Goal: Information Seeking & Learning: Learn about a topic

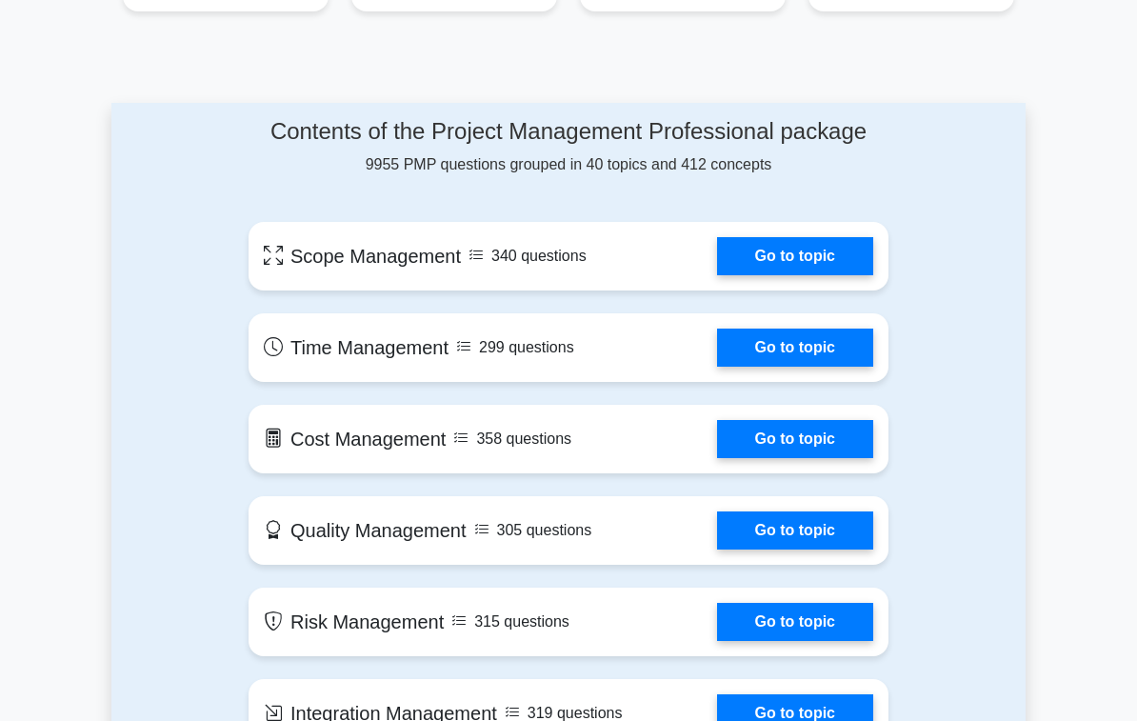
scroll to position [1021, 0]
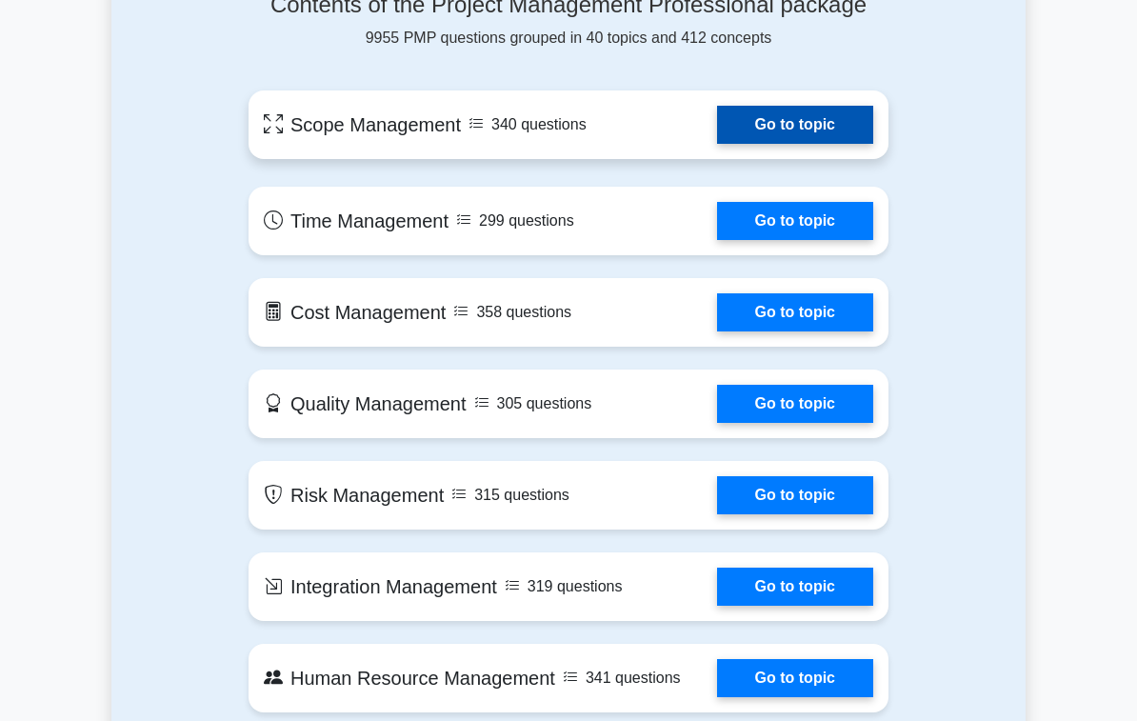
click at [770, 144] on link "Go to topic" at bounding box center [795, 125] width 156 height 38
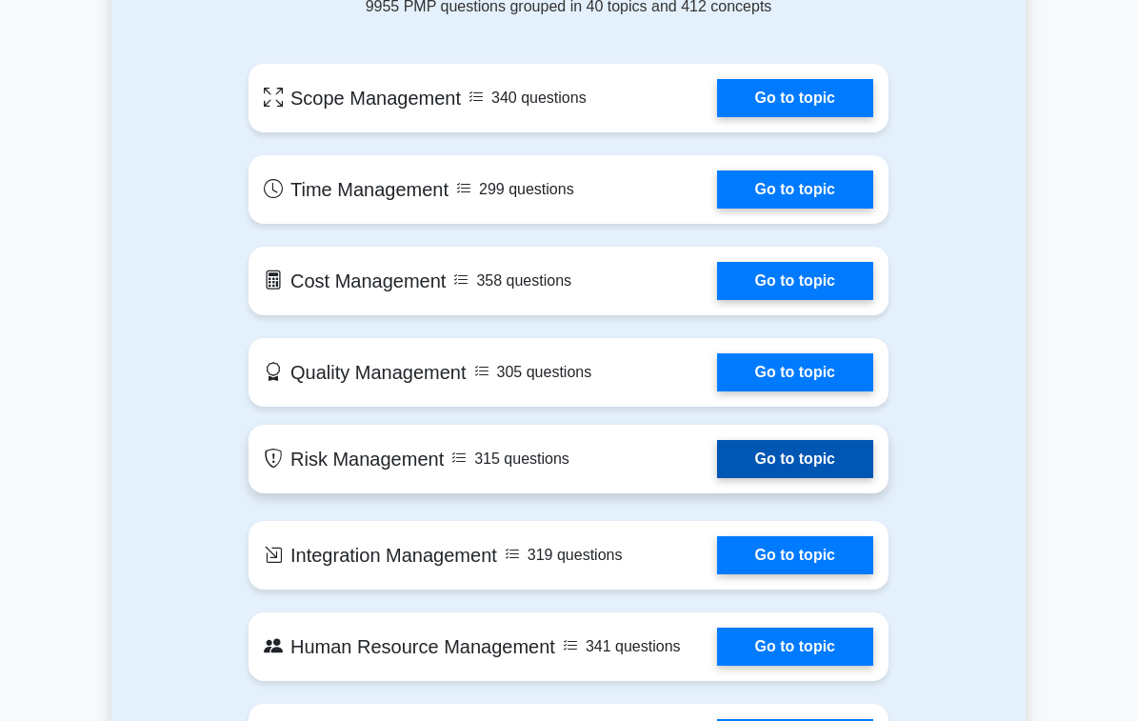
scroll to position [1052, 0]
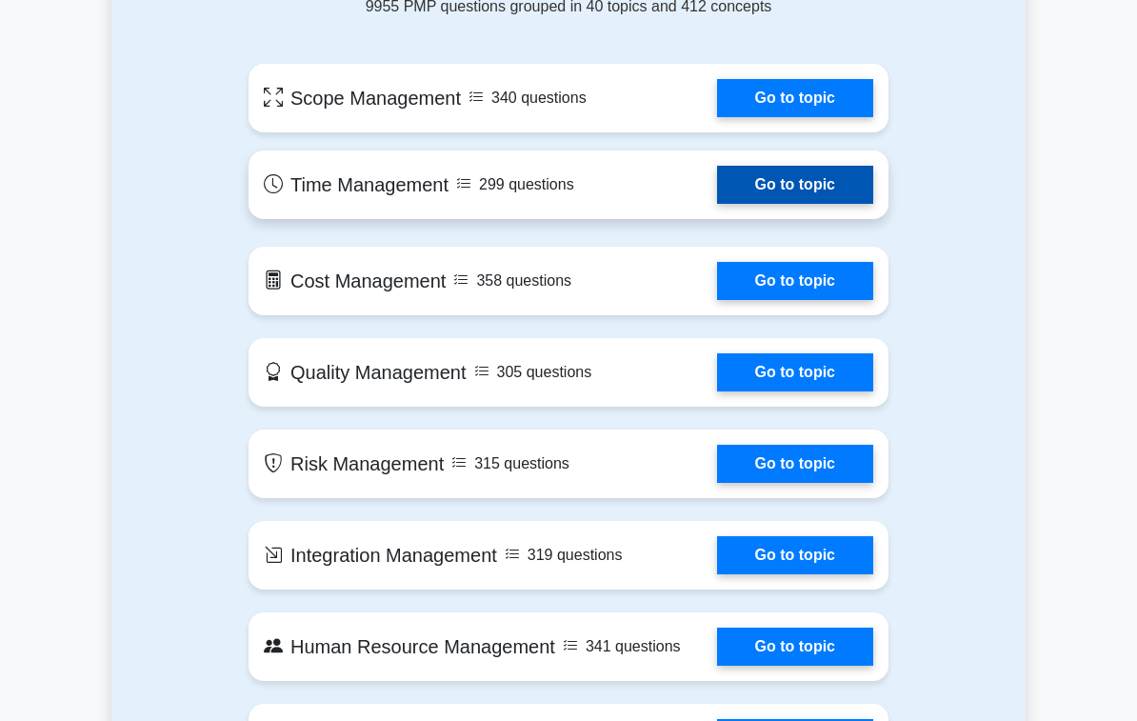
click at [789, 204] on link "Go to topic" at bounding box center [795, 185] width 156 height 38
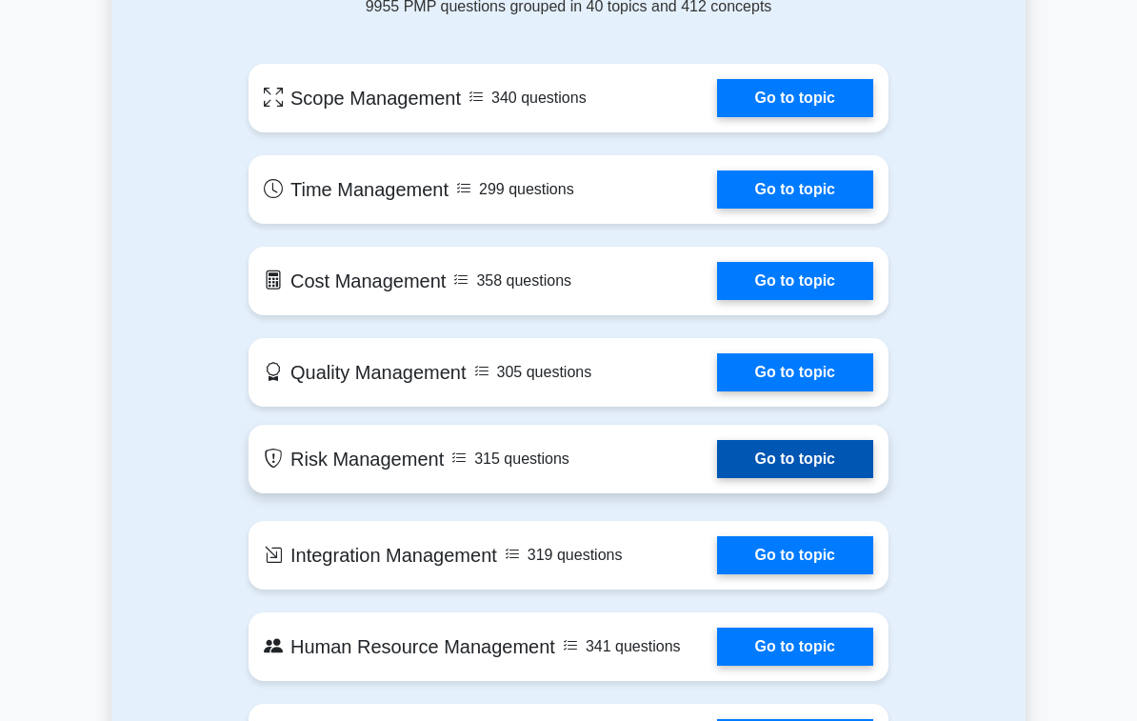
click at [842, 478] on link "Go to topic" at bounding box center [795, 459] width 156 height 38
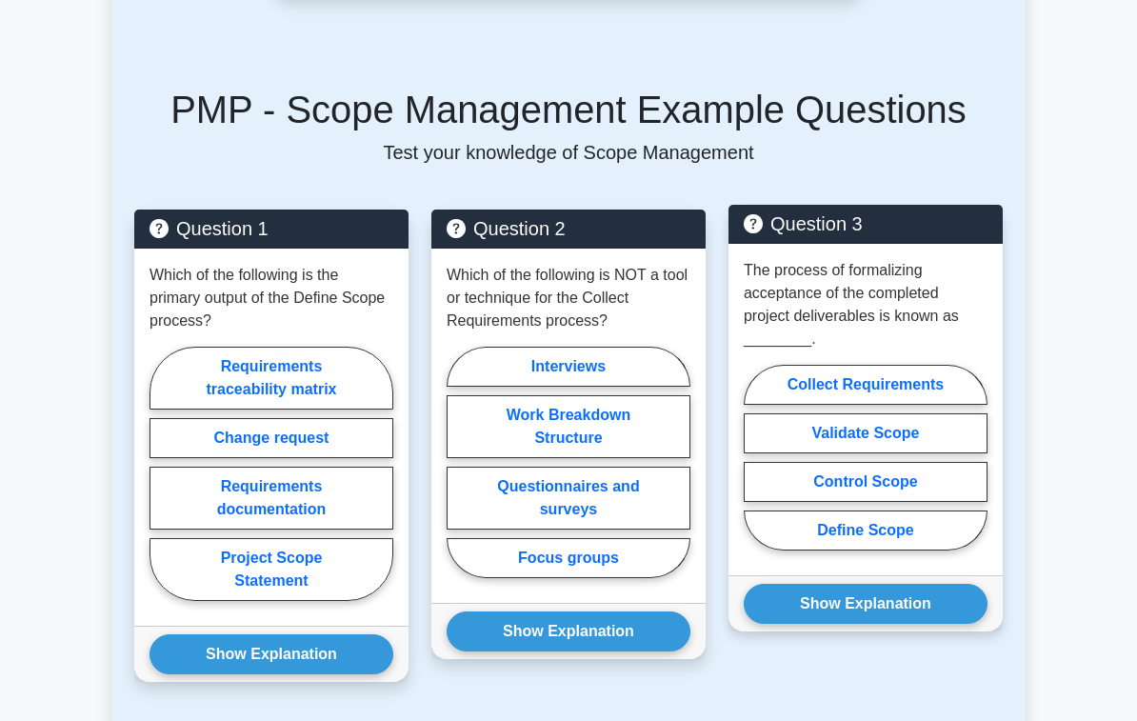
scroll to position [886, 0]
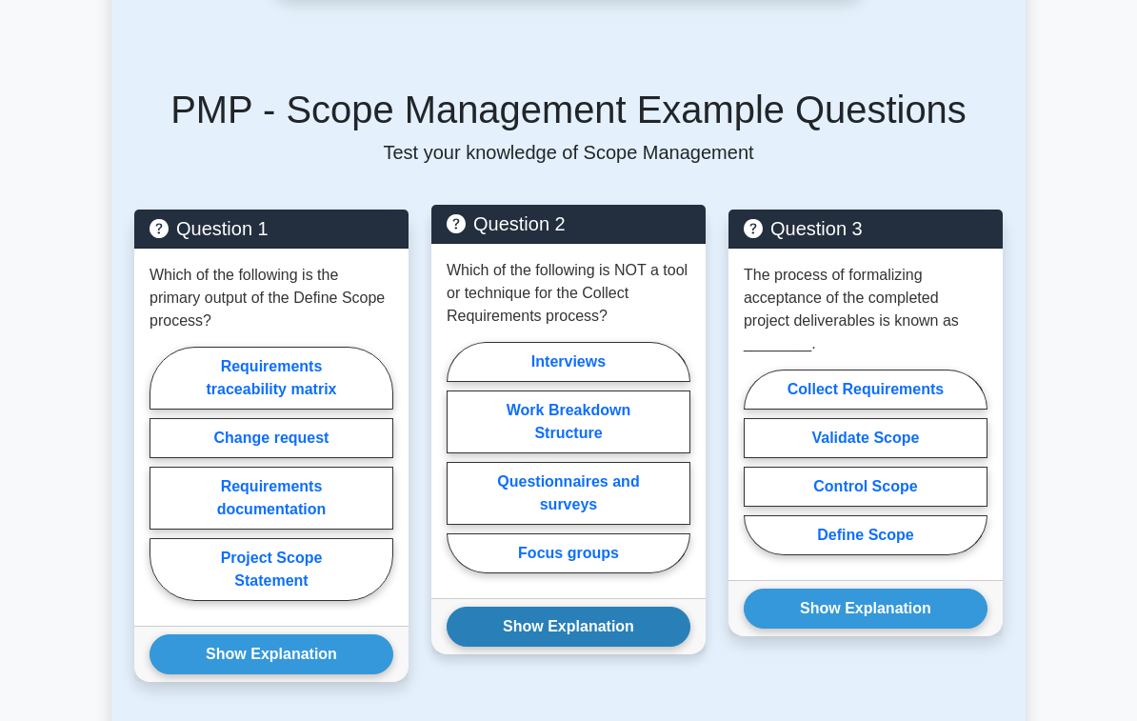
click at [611, 647] on button "Show Explanation" at bounding box center [569, 627] width 244 height 40
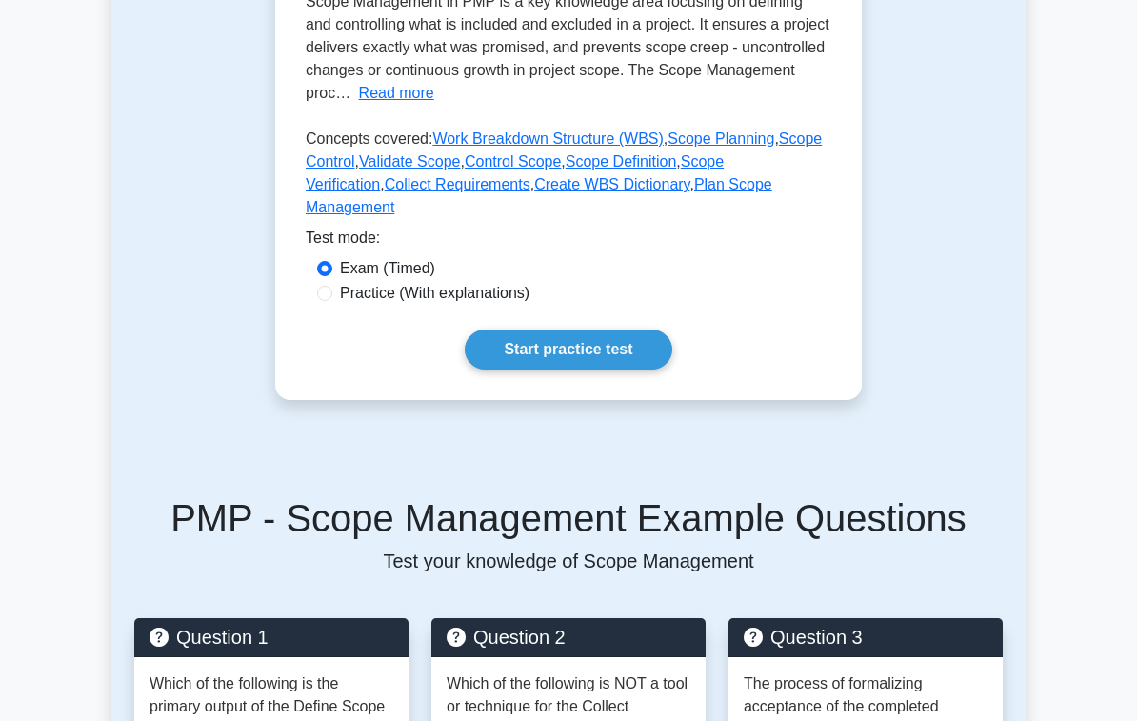
scroll to position [0, 0]
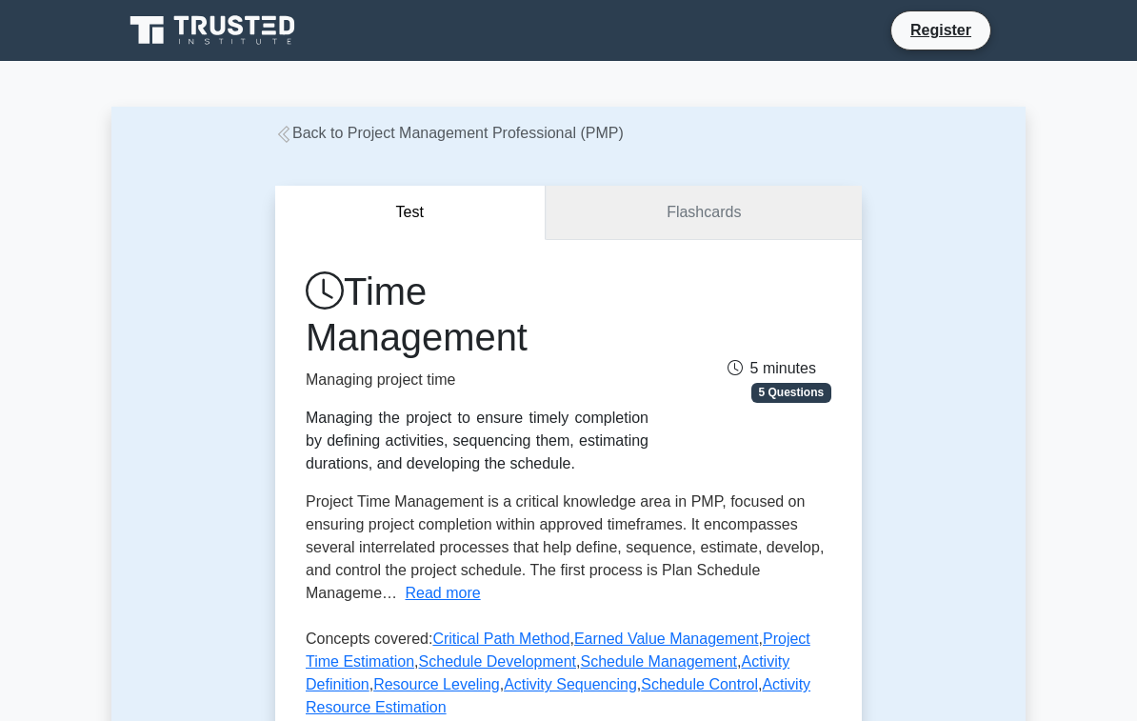
click at [705, 228] on link "Flashcards" at bounding box center [704, 213] width 316 height 54
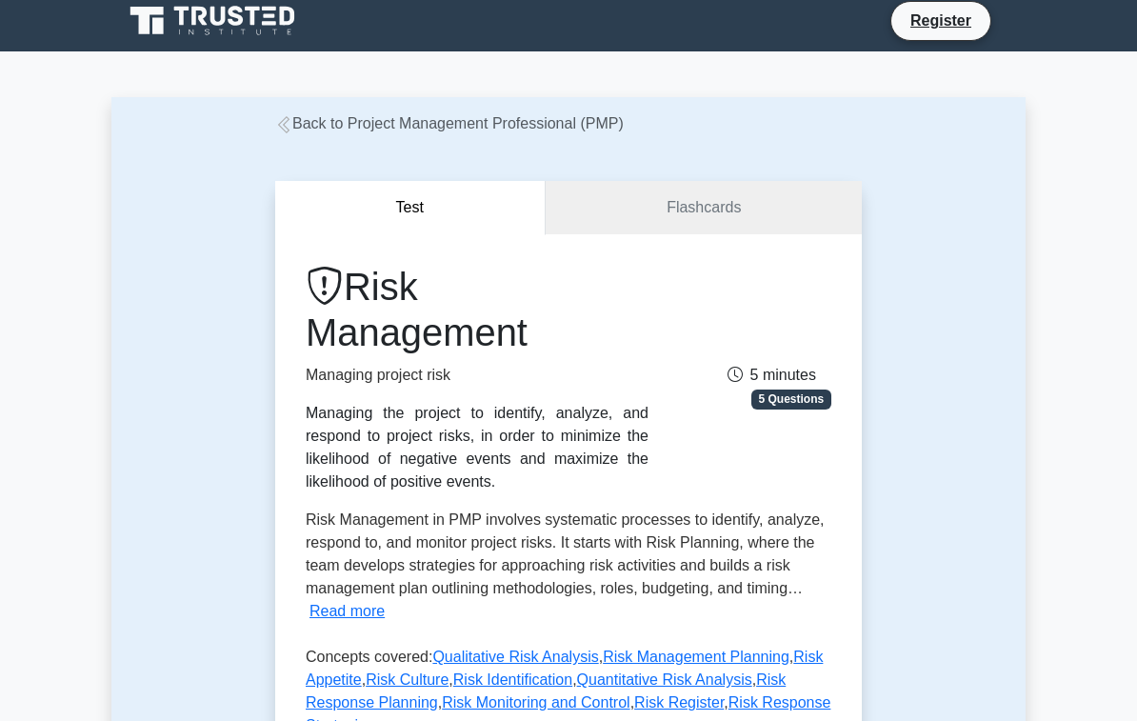
scroll to position [6, 0]
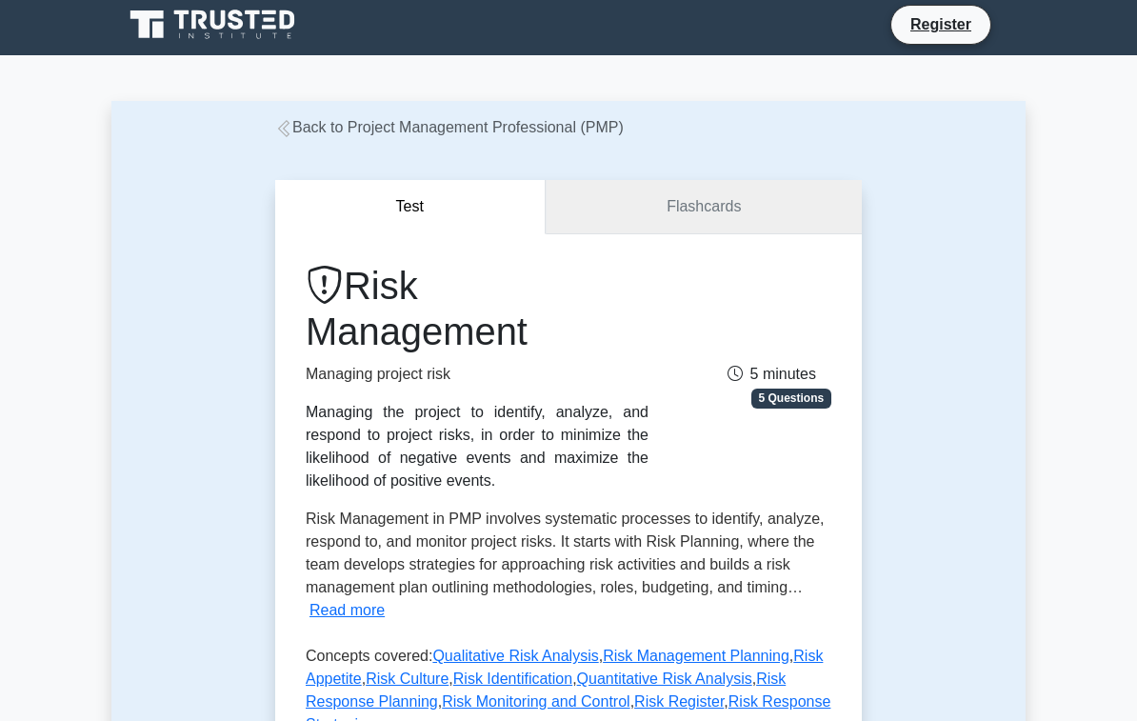
click at [658, 196] on link "Flashcards" at bounding box center [704, 207] width 316 height 54
click at [667, 180] on link "Flashcards" at bounding box center [704, 207] width 316 height 54
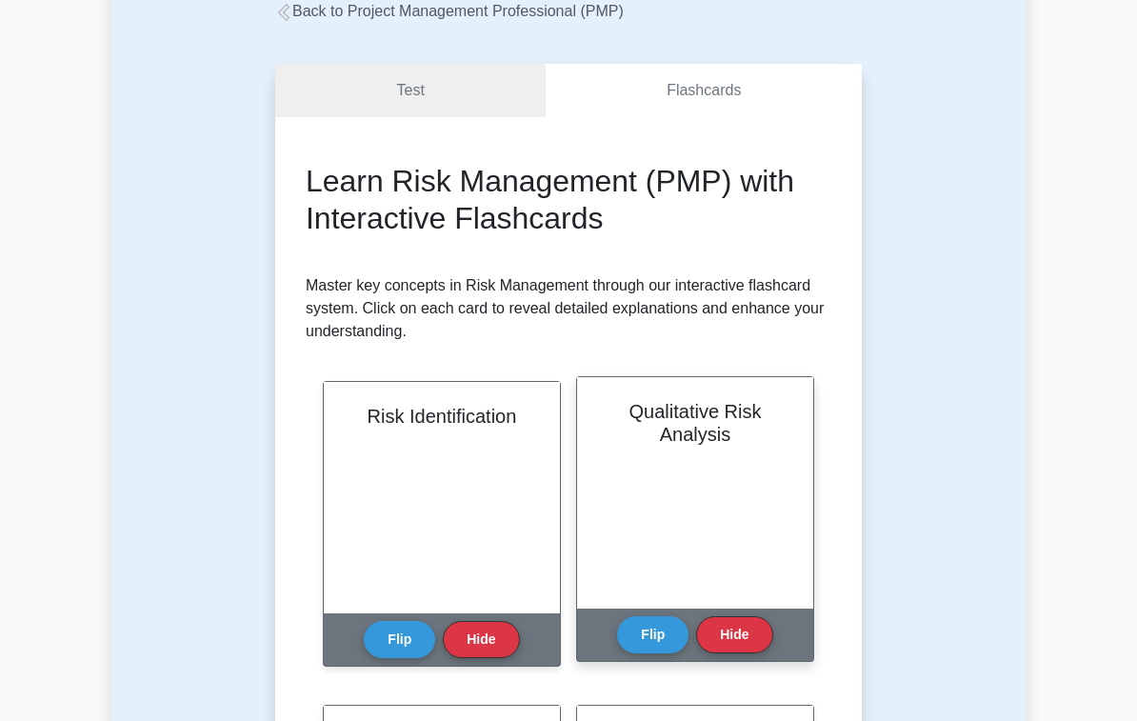
scroll to position [236, 0]
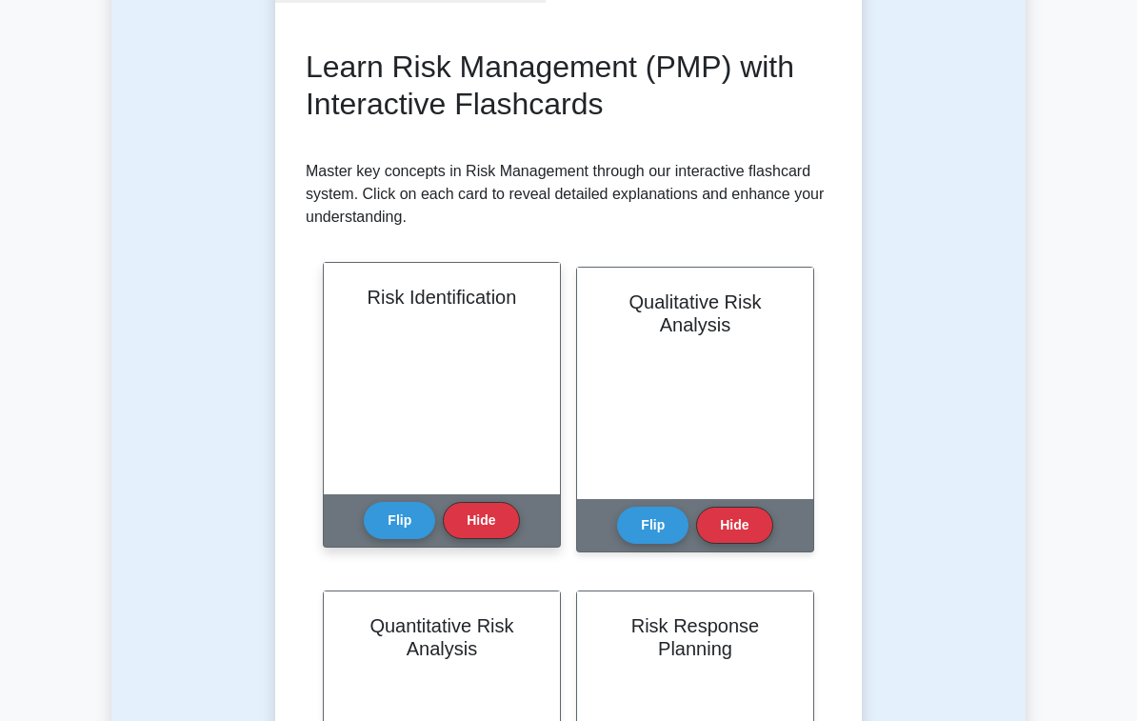
click at [442, 431] on div "Risk Identification" at bounding box center [442, 378] width 236 height 231
click at [391, 511] on button "Flip" at bounding box center [399, 519] width 71 height 37
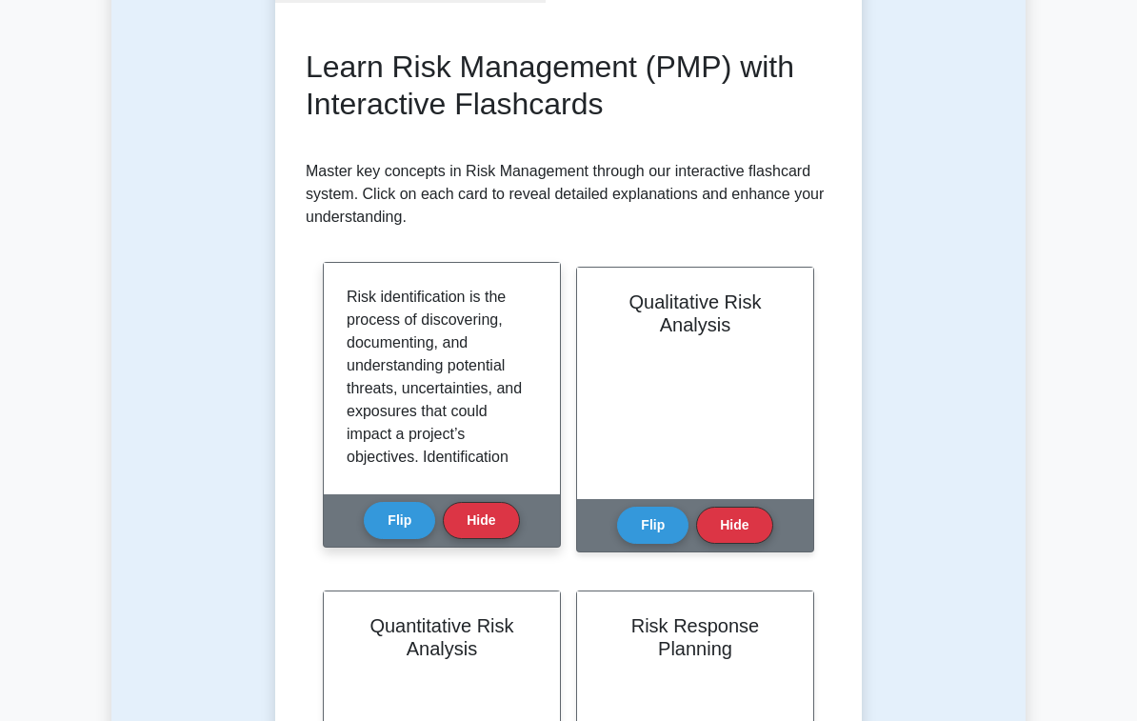
click at [453, 467] on p "Risk identification is the process of discovering, documenting, and understandi…" at bounding box center [438, 571] width 183 height 571
click at [393, 522] on button "Flip" at bounding box center [399, 519] width 71 height 37
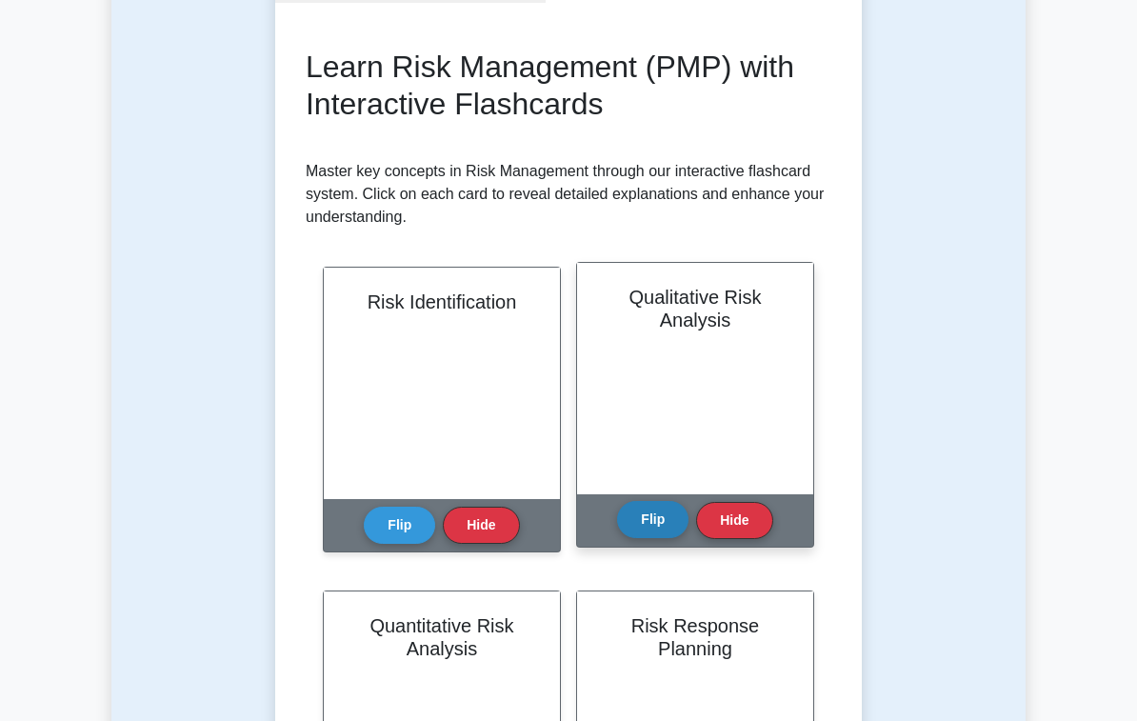
click at [676, 523] on button "Flip" at bounding box center [652, 519] width 71 height 37
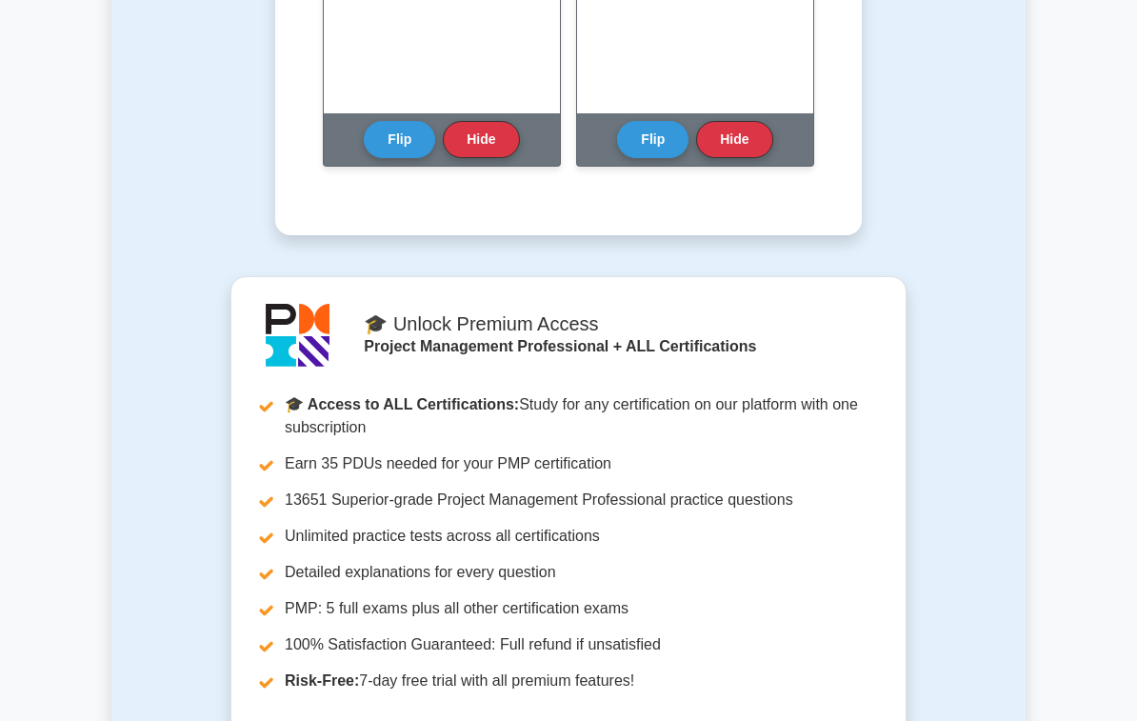
scroll to position [1913, 0]
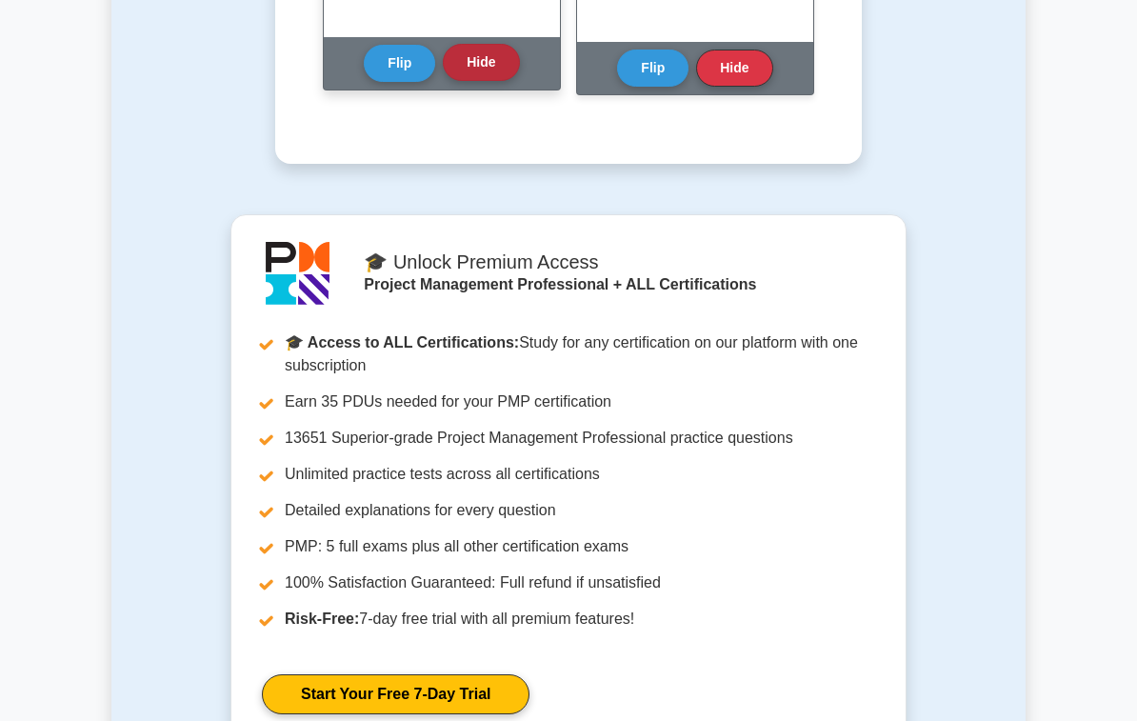
scroll to position [1988, 0]
